Goal: Task Accomplishment & Management: Manage account settings

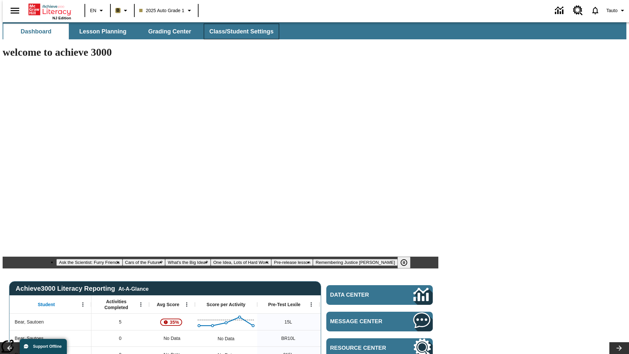
click at [238, 31] on span "Class/Student Settings" at bounding box center [241, 32] width 64 height 8
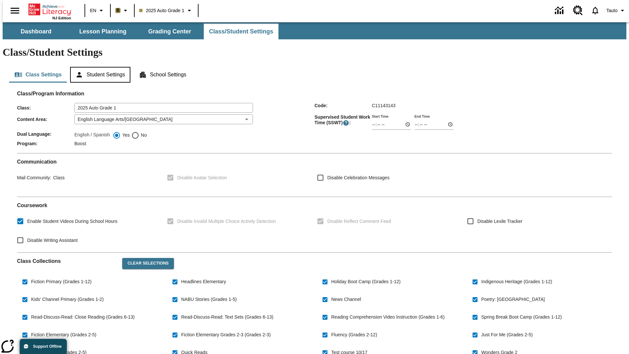
click at [99, 67] on button "Student Settings" at bounding box center [100, 75] width 60 height 16
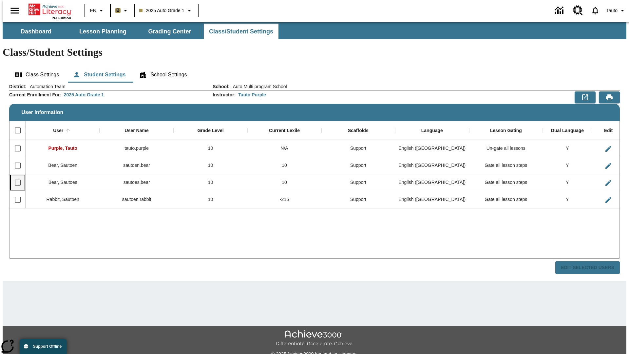
click at [15, 175] on input "Select row" at bounding box center [18, 182] width 14 height 14
checkbox input "true"
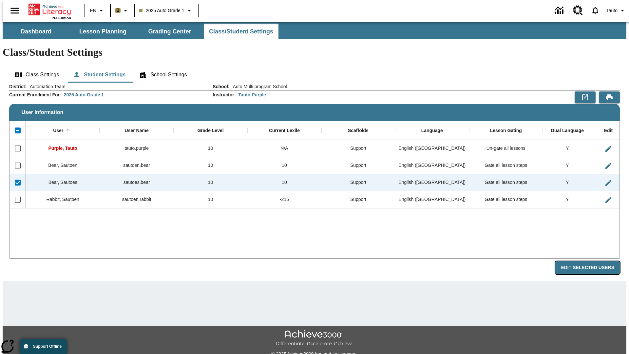
click at [592, 261] on button "Edit Selected Users" at bounding box center [587, 267] width 65 height 13
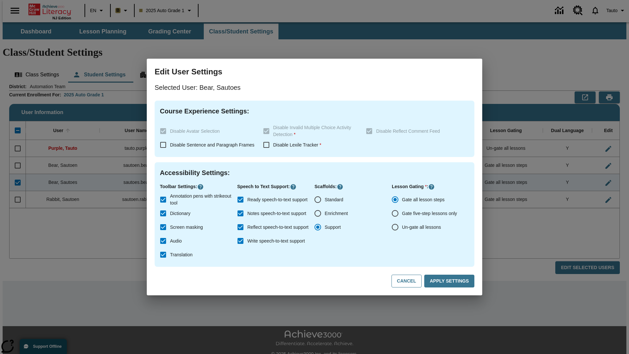
click at [395, 227] on input "Un-gate all lessons" at bounding box center [395, 227] width 14 height 14
radio input "true"
click at [450, 281] on button "Apply Settings" at bounding box center [449, 280] width 50 height 13
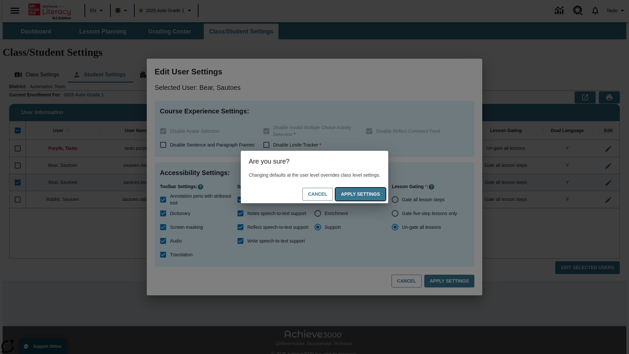
click at [367, 194] on button "Apply Settings" at bounding box center [360, 194] width 50 height 13
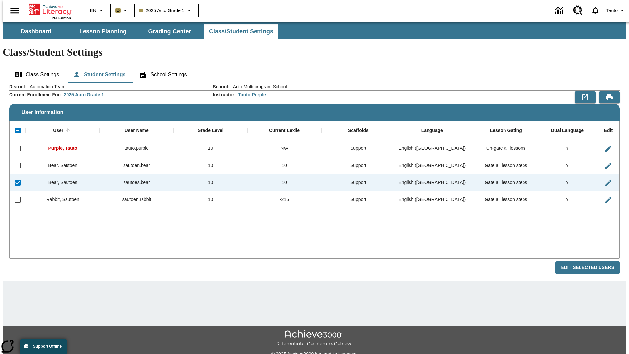
checkbox input "false"
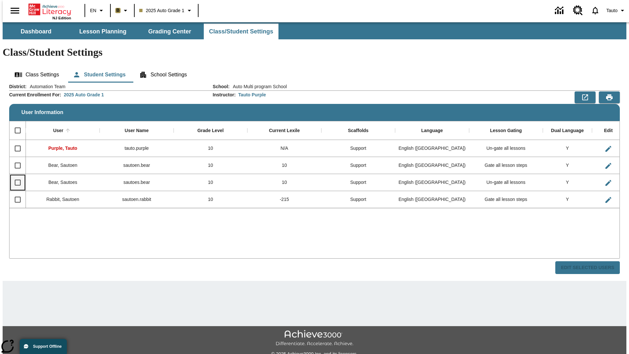
click at [15, 175] on input "Select row" at bounding box center [18, 182] width 14 height 14
checkbox input "true"
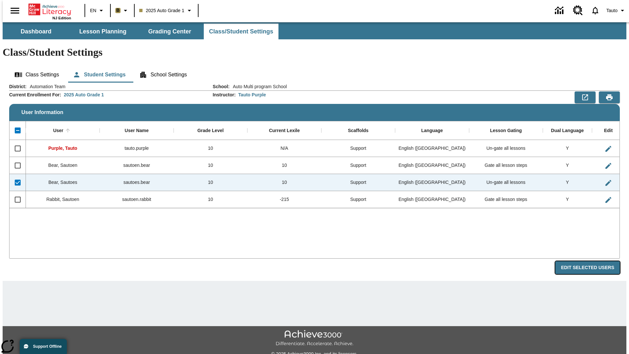
click at [592, 261] on button "Edit Selected Users" at bounding box center [587, 267] width 65 height 13
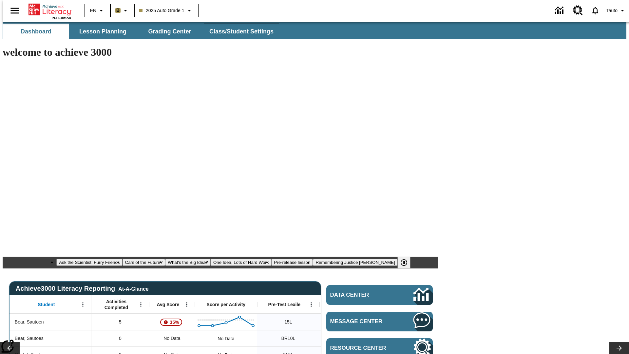
click at [238, 31] on span "Class/Student Settings" at bounding box center [241, 32] width 64 height 8
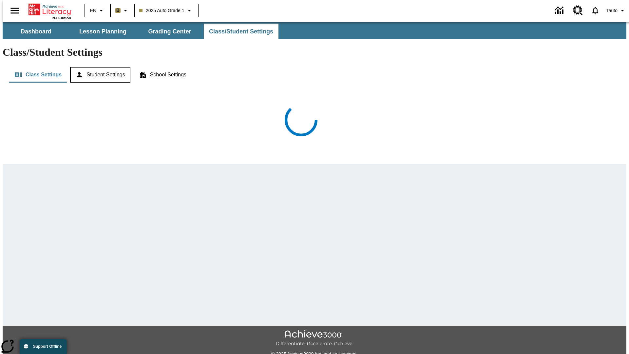
click at [99, 67] on button "Student Settings" at bounding box center [100, 75] width 60 height 16
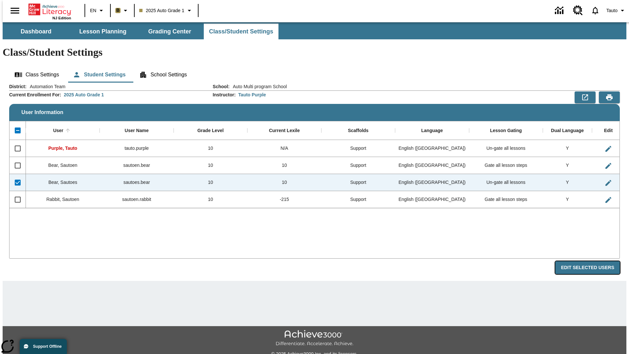
click at [592, 261] on button "Edit Selected Users" at bounding box center [587, 267] width 65 height 13
